Goal: Information Seeking & Learning: Learn about a topic

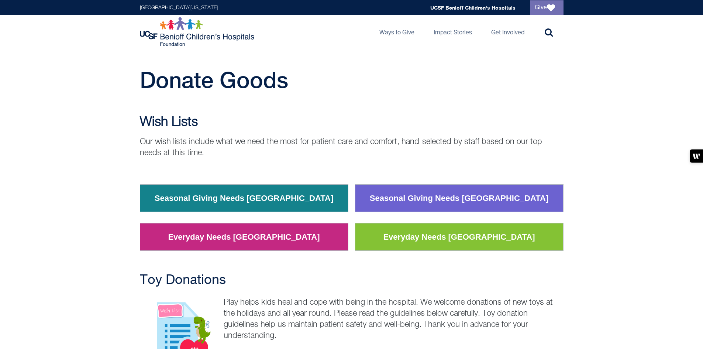
click at [146, 35] on img at bounding box center [198, 32] width 116 height 30
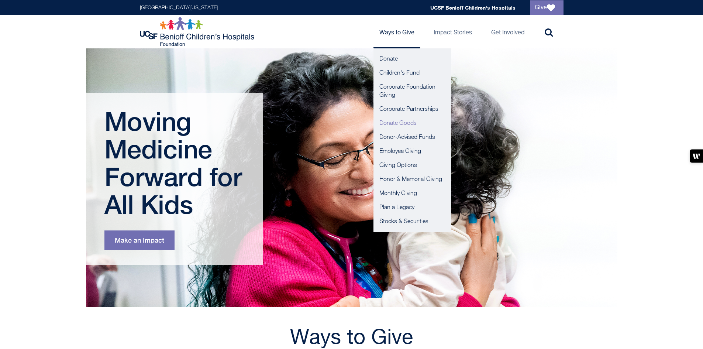
click at [402, 121] on link "Donate Goods" at bounding box center [411, 123] width 77 height 14
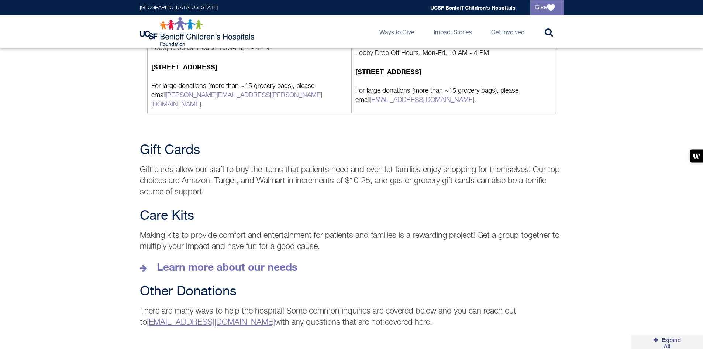
scroll to position [984, 0]
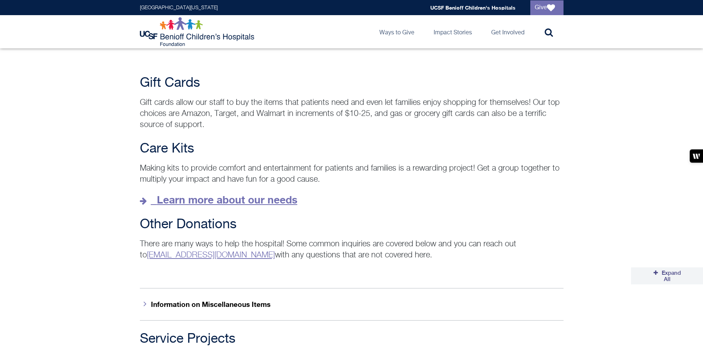
click at [229, 193] on strong "Learn more about our needs" at bounding box center [227, 199] width 141 height 12
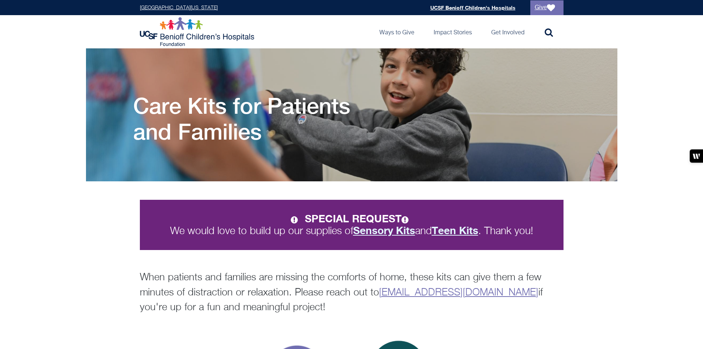
scroll to position [123, 0]
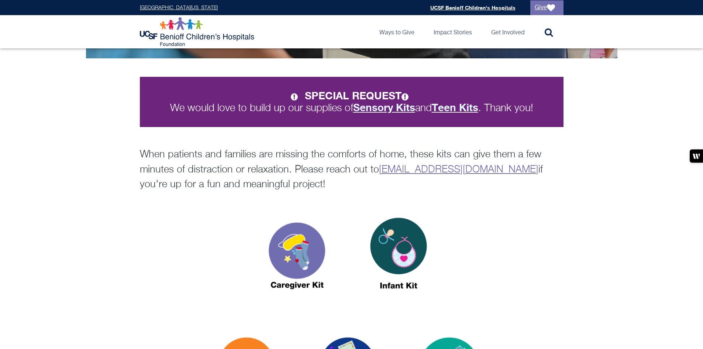
click at [380, 110] on strong "Sensory Kits" at bounding box center [384, 107] width 62 height 12
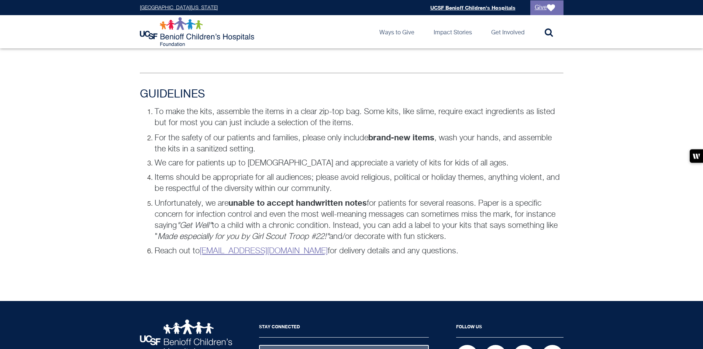
scroll to position [492, 0]
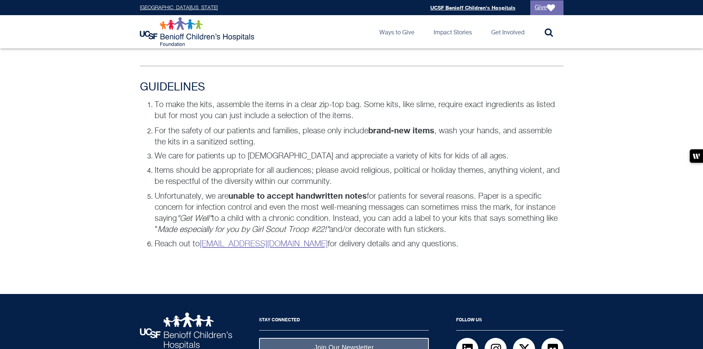
drag, startPoint x: 318, startPoint y: 243, endPoint x: 454, endPoint y: 246, distance: 135.4
click at [454, 246] on div "GUIDELINES To make the kits, assemble the items in a clear zip-top bag. Some ki…" at bounding box center [351, 172] width 437 height 183
click at [521, 254] on div "GUIDELINES To make the kits, assemble the items in a clear zip-top bag. Some ki…" at bounding box center [351, 172] width 437 height 183
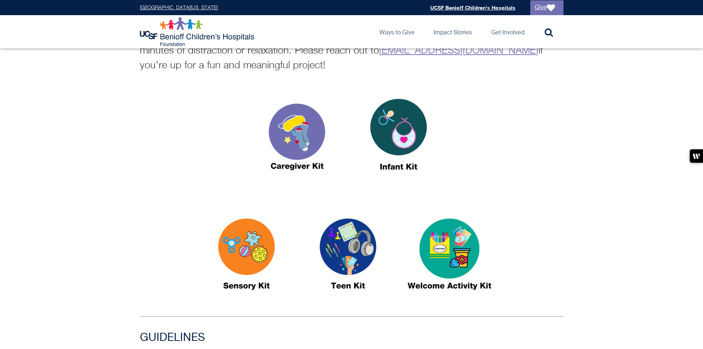
scroll to position [246, 0]
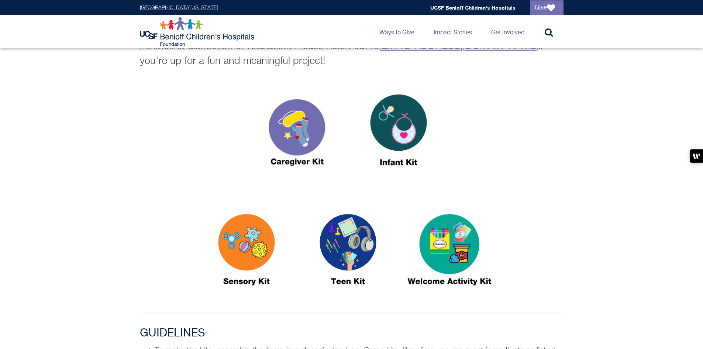
click at [358, 243] on img at bounding box center [348, 253] width 92 height 106
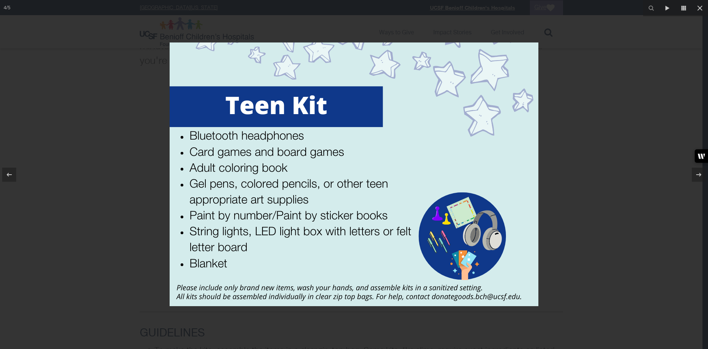
click at [607, 263] on div at bounding box center [354, 174] width 708 height 349
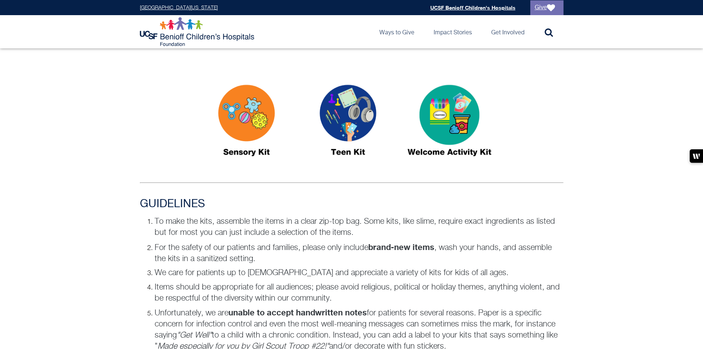
scroll to position [369, 0]
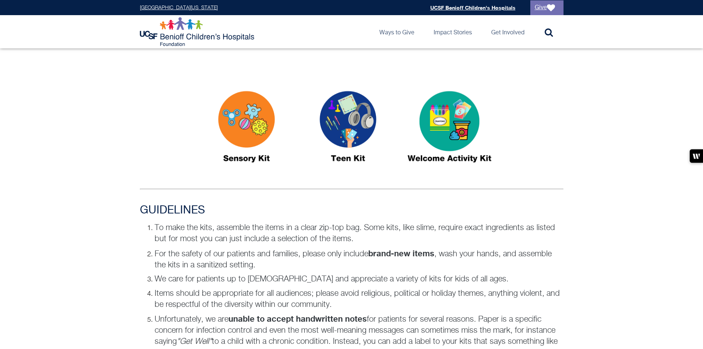
click at [249, 133] on img at bounding box center [246, 130] width 92 height 106
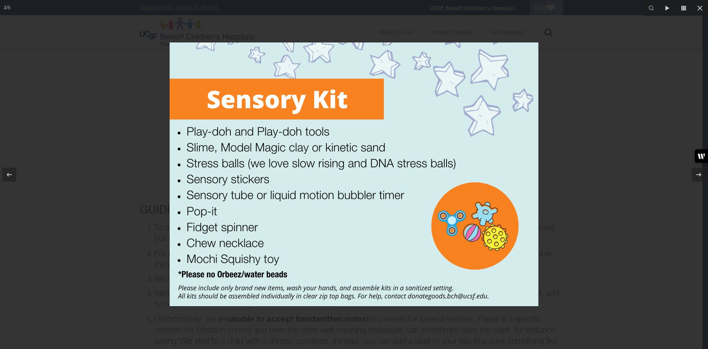
click at [586, 258] on div at bounding box center [354, 174] width 708 height 349
